Goal: Information Seeking & Learning: Learn about a topic

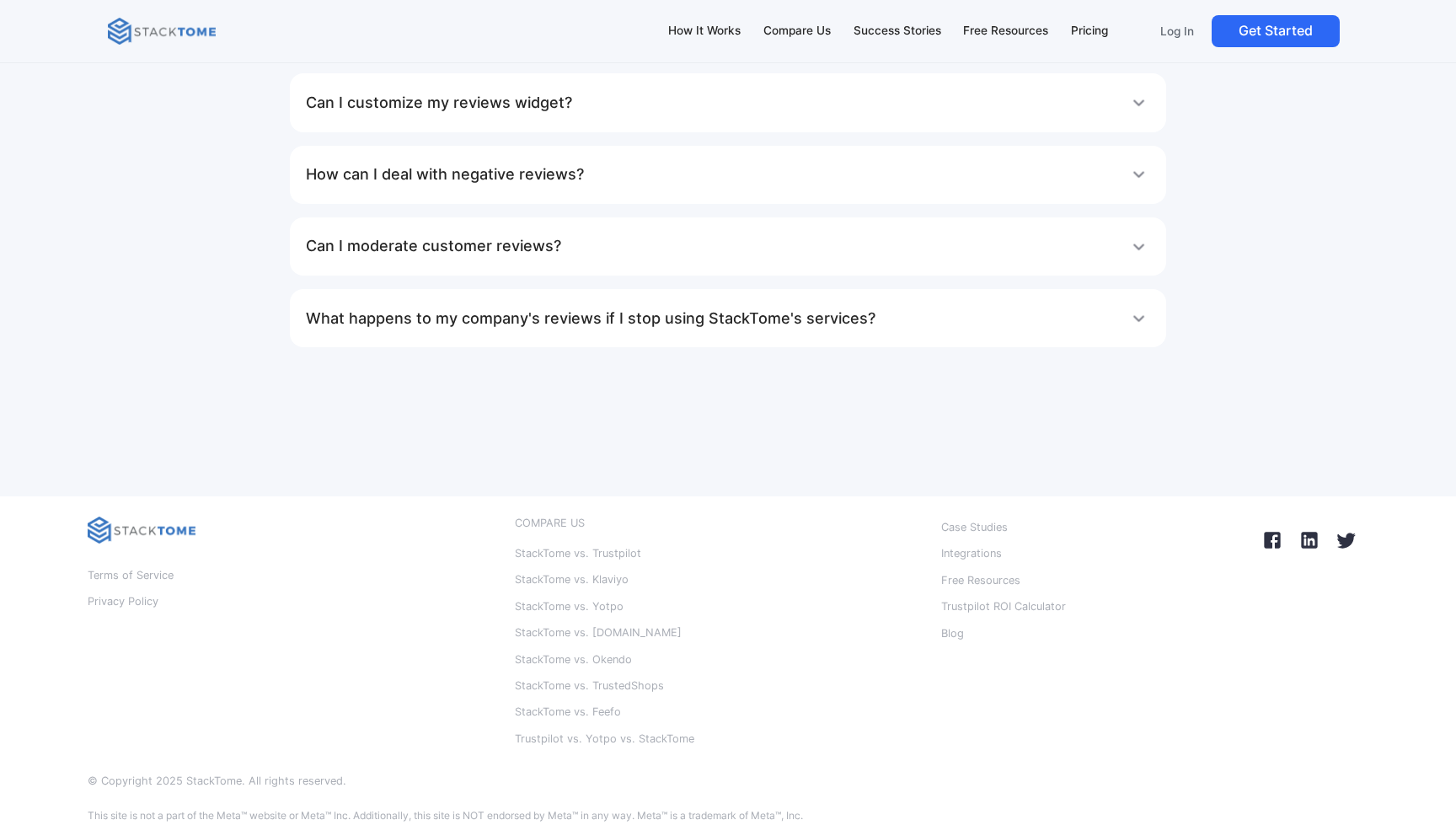
scroll to position [10335, 0]
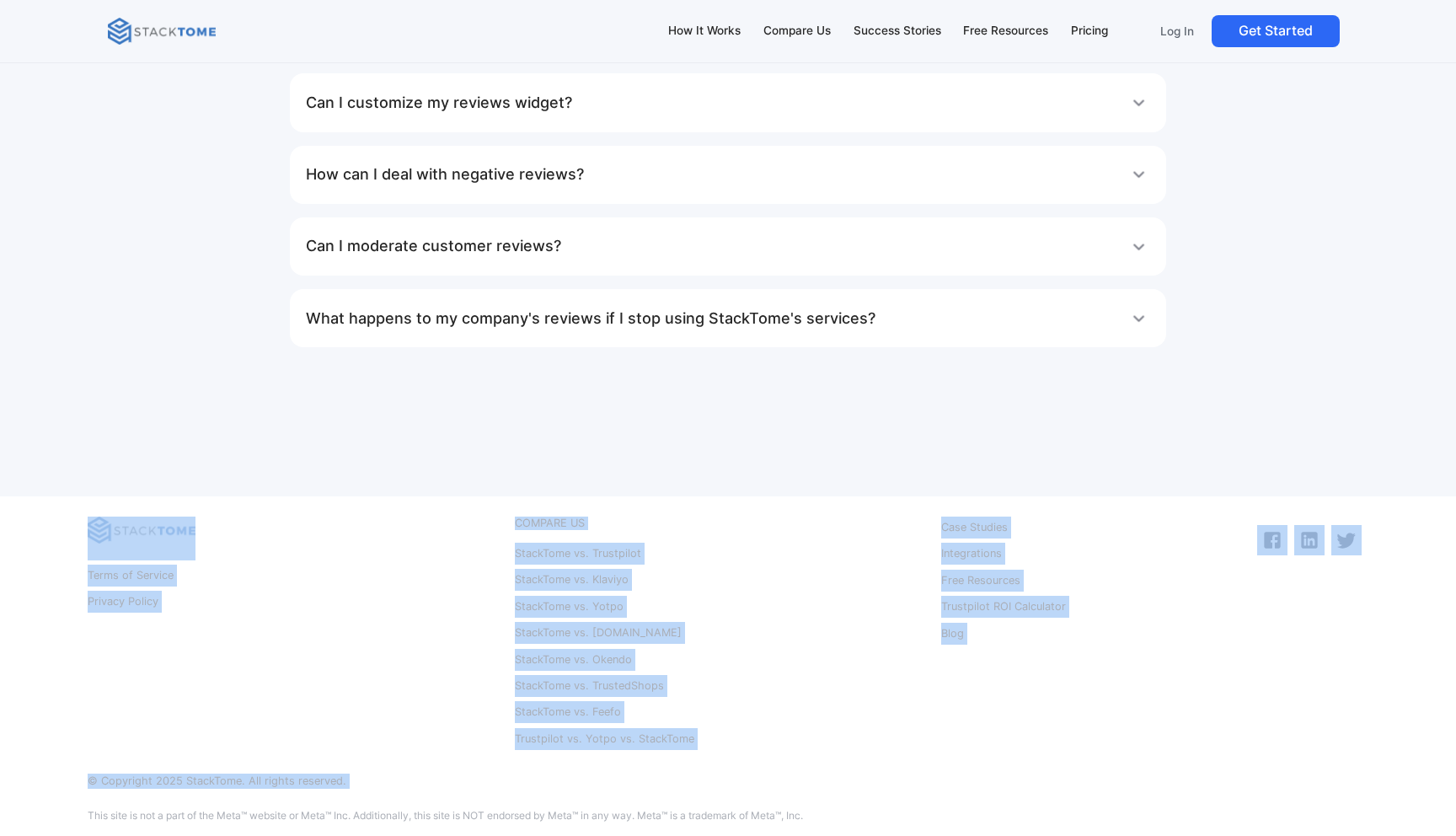
drag, startPoint x: 492, startPoint y: 517, endPoint x: 775, endPoint y: 803, distance: 402.3
click at [775, 803] on div "Terms of Service Privacy Policy COMPARE US StackTome vs. Trustpilot StackTome v…" at bounding box center [728, 666] width 1456 height 340
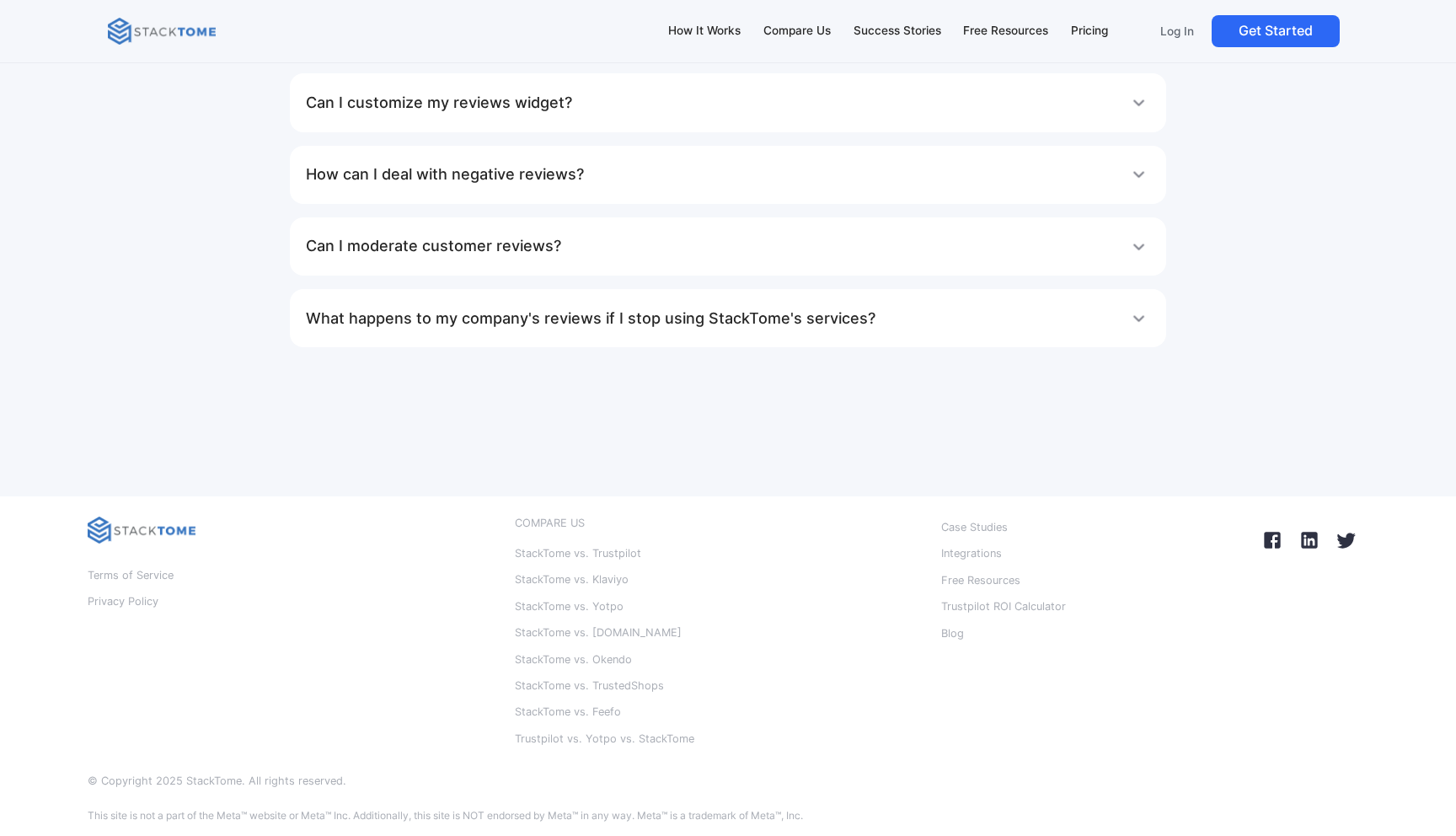
click at [725, 755] on div "Terms of Service Privacy Policy COMPARE US StackTome vs. Trustpilot StackTome v…" at bounding box center [728, 666] width 1456 height 340
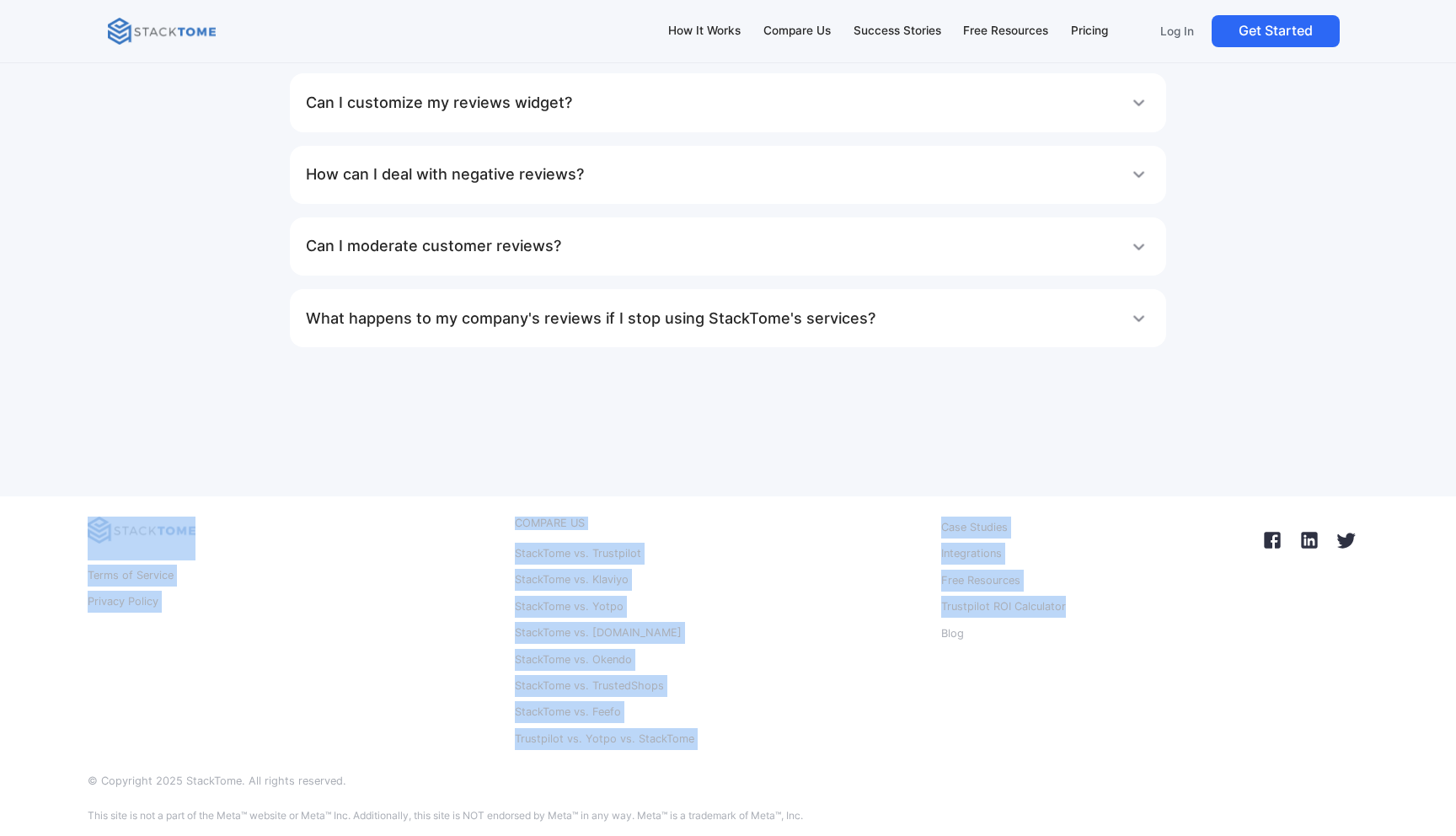
drag, startPoint x: 66, startPoint y: 502, endPoint x: 1050, endPoint y: 718, distance: 1007.4
click at [1052, 718] on div "Terms of Service Privacy Policy COMPARE US StackTome vs. Trustpilot StackTome v…" at bounding box center [728, 666] width 1456 height 340
click at [1050, 718] on div "Case Studies Integrations Free Resources Trustpilot ROI Calculator Blog" at bounding box center [1075, 633] width 268 height 233
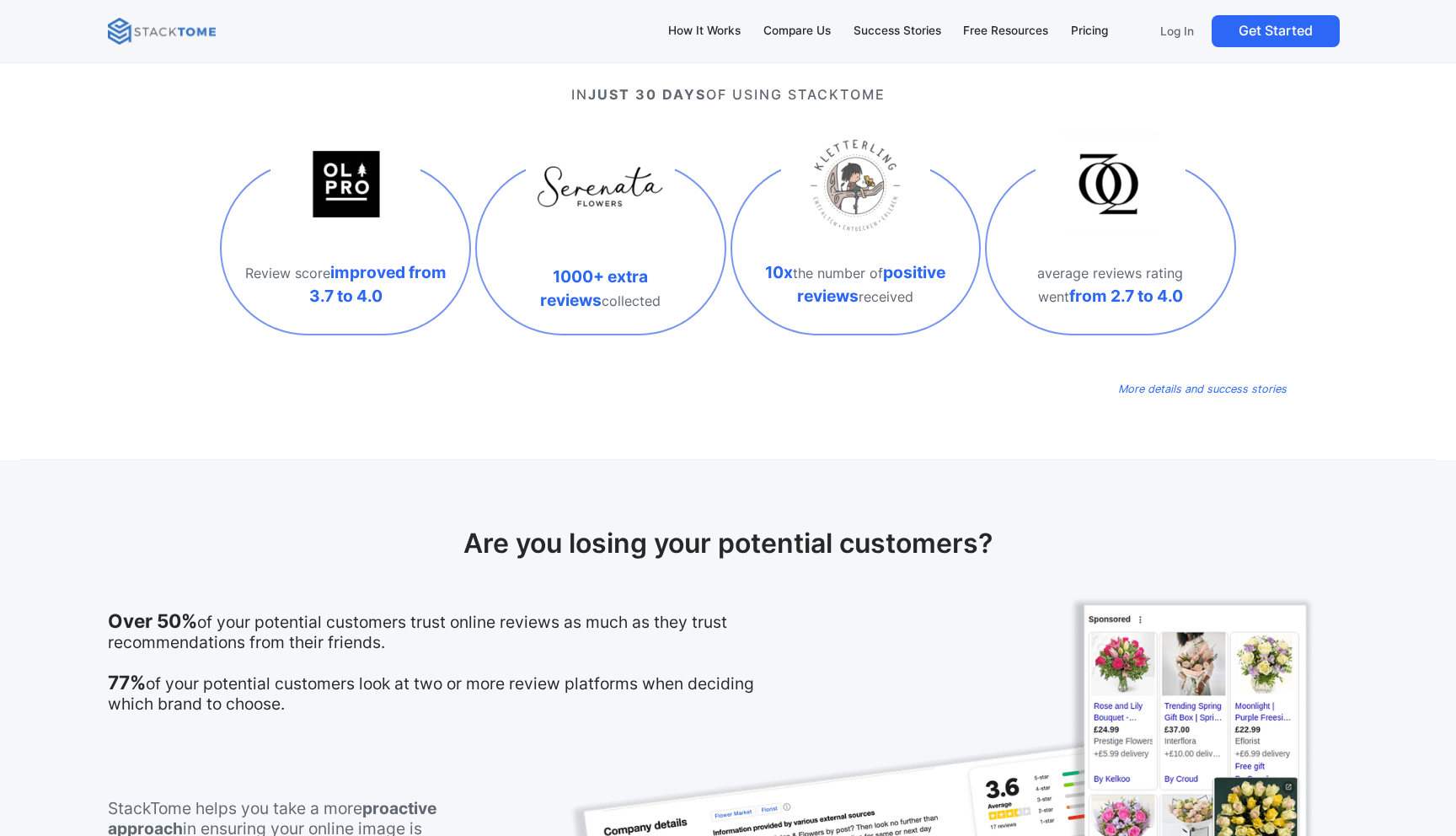
scroll to position [0, 0]
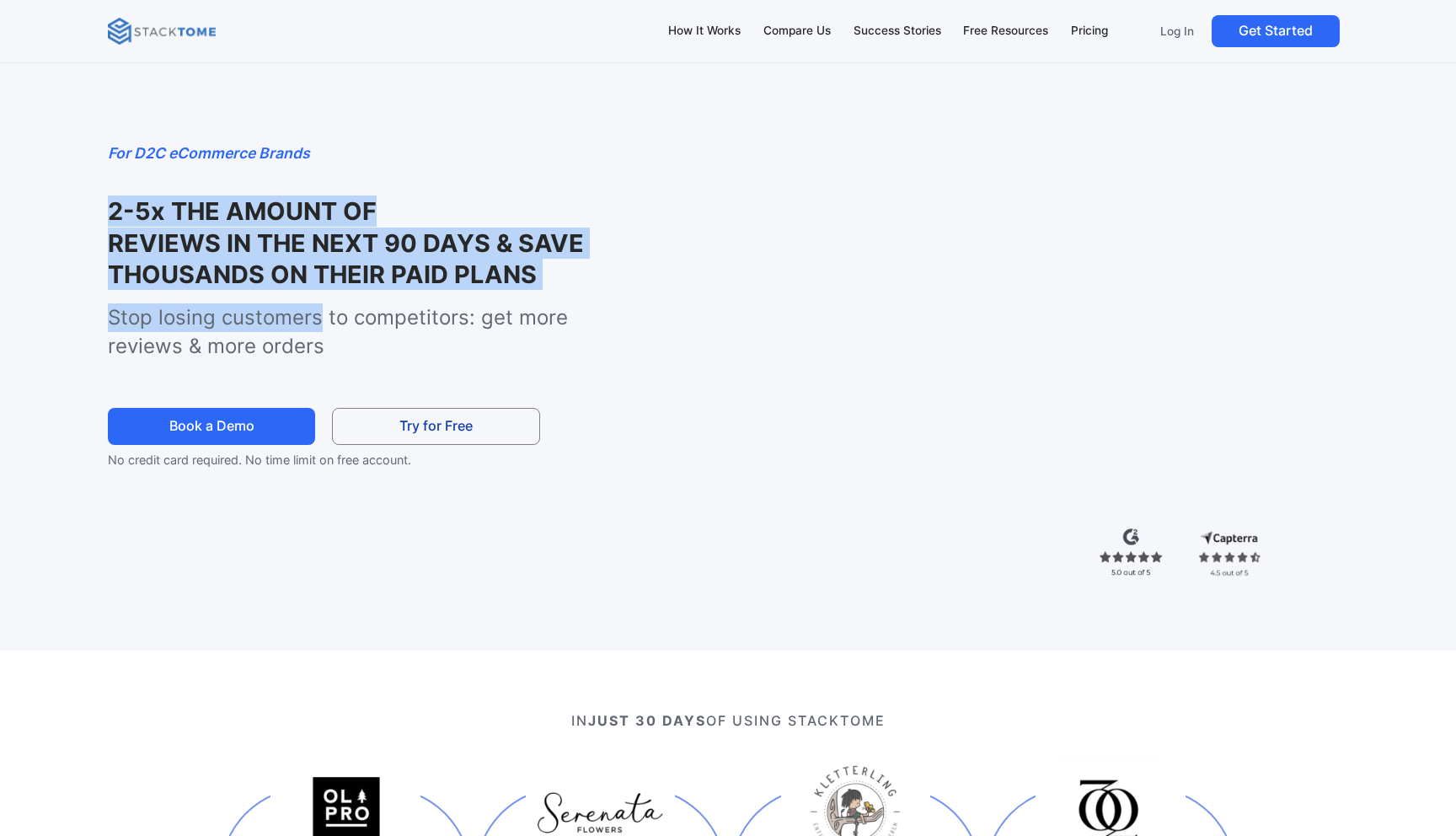
drag, startPoint x: 308, startPoint y: 323, endPoint x: 87, endPoint y: 187, distance: 259.5
click at [87, 187] on div "For D2C eCommerce Brands 2-5x THE AMOUNT OF TRUSTED SHOPS REVIEWS IN THE NEXT 9…" at bounding box center [728, 343] width 1416 height 617
click at [87, 187] on div "For D2C eCommerce Brands 2-5x THE AMOUNT OF KLAVIYO REVIEWS IN THE NEXT 90 DAYS…" at bounding box center [728, 343] width 1416 height 617
